Goal: Transaction & Acquisition: Subscribe to service/newsletter

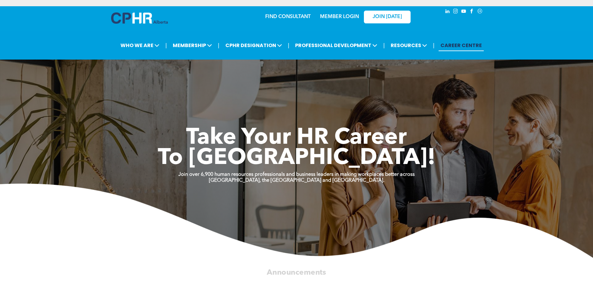
click at [342, 18] on link "MEMBER LOGIN" at bounding box center [339, 16] width 39 height 5
click at [341, 15] on link "MEMBER LOGIN" at bounding box center [339, 16] width 39 height 5
click at [395, 13] on link "JOIN [DATE]" at bounding box center [387, 17] width 47 height 13
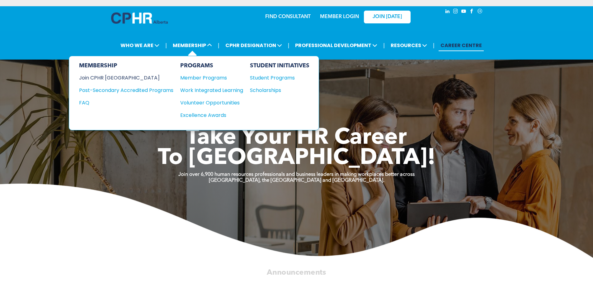
click at [119, 80] on div "Join CPHR [GEOGRAPHIC_DATA]" at bounding box center [121, 78] width 85 height 8
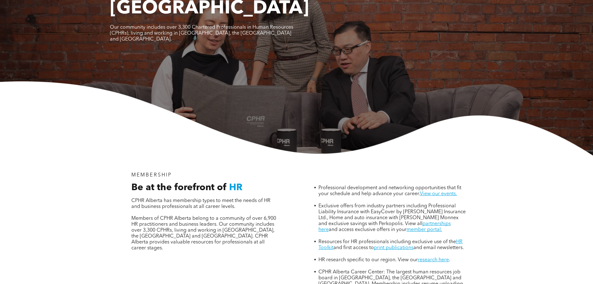
scroll to position [125, 0]
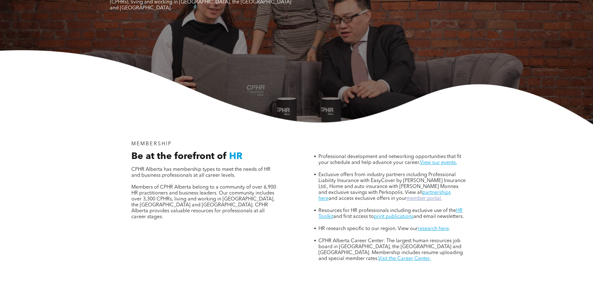
click at [407, 196] on link "member portal." at bounding box center [425, 198] width 36 height 5
